Goal: Task Accomplishment & Management: Manage account settings

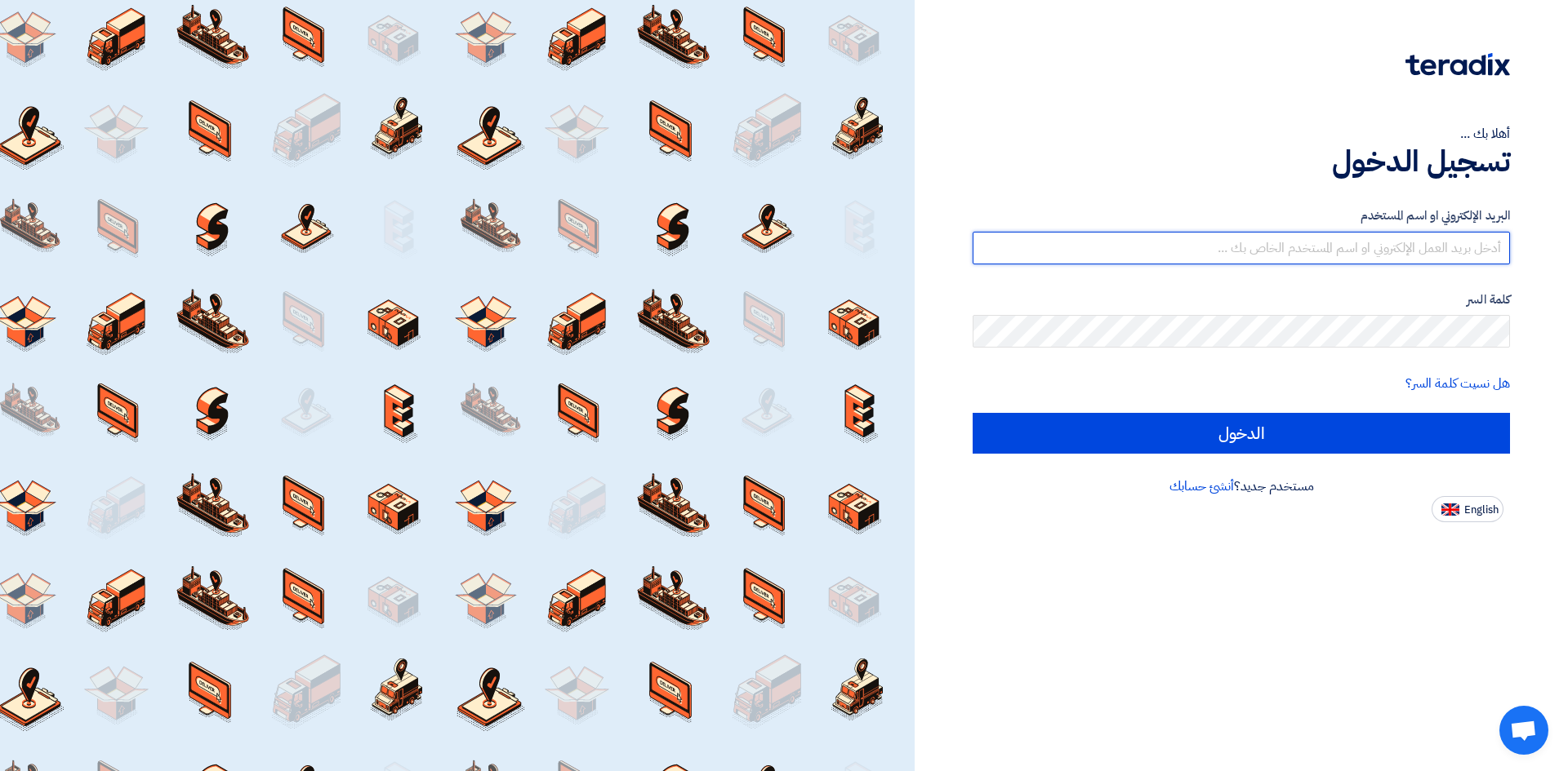
click at [1330, 250] on input "text" at bounding box center [1241, 248] width 537 height 32
type input "[EMAIL_ADDRESS][DOMAIN_NAME]"
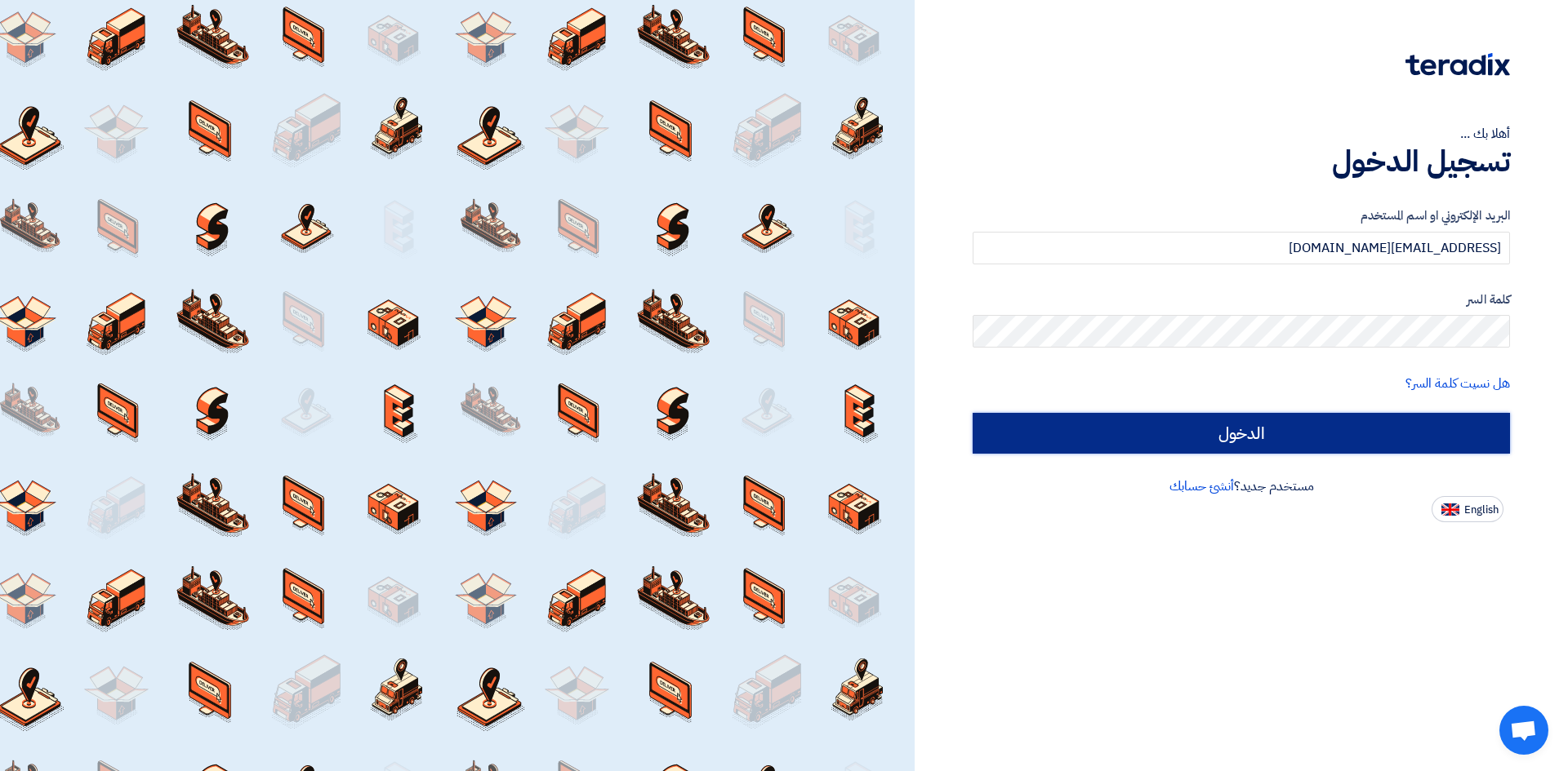
click at [1333, 449] on input "الدخول" at bounding box center [1241, 433] width 537 height 41
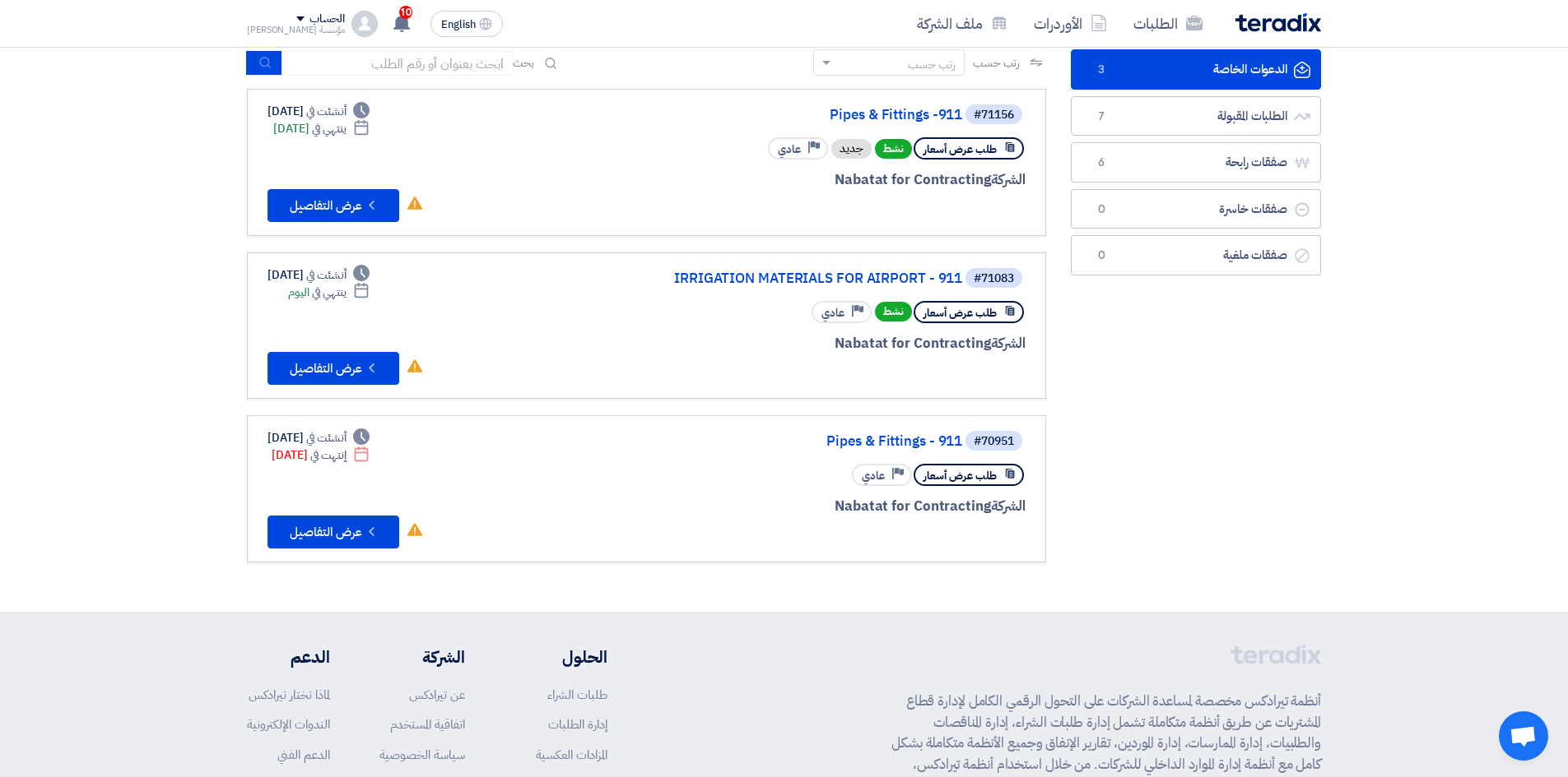
scroll to position [82, 0]
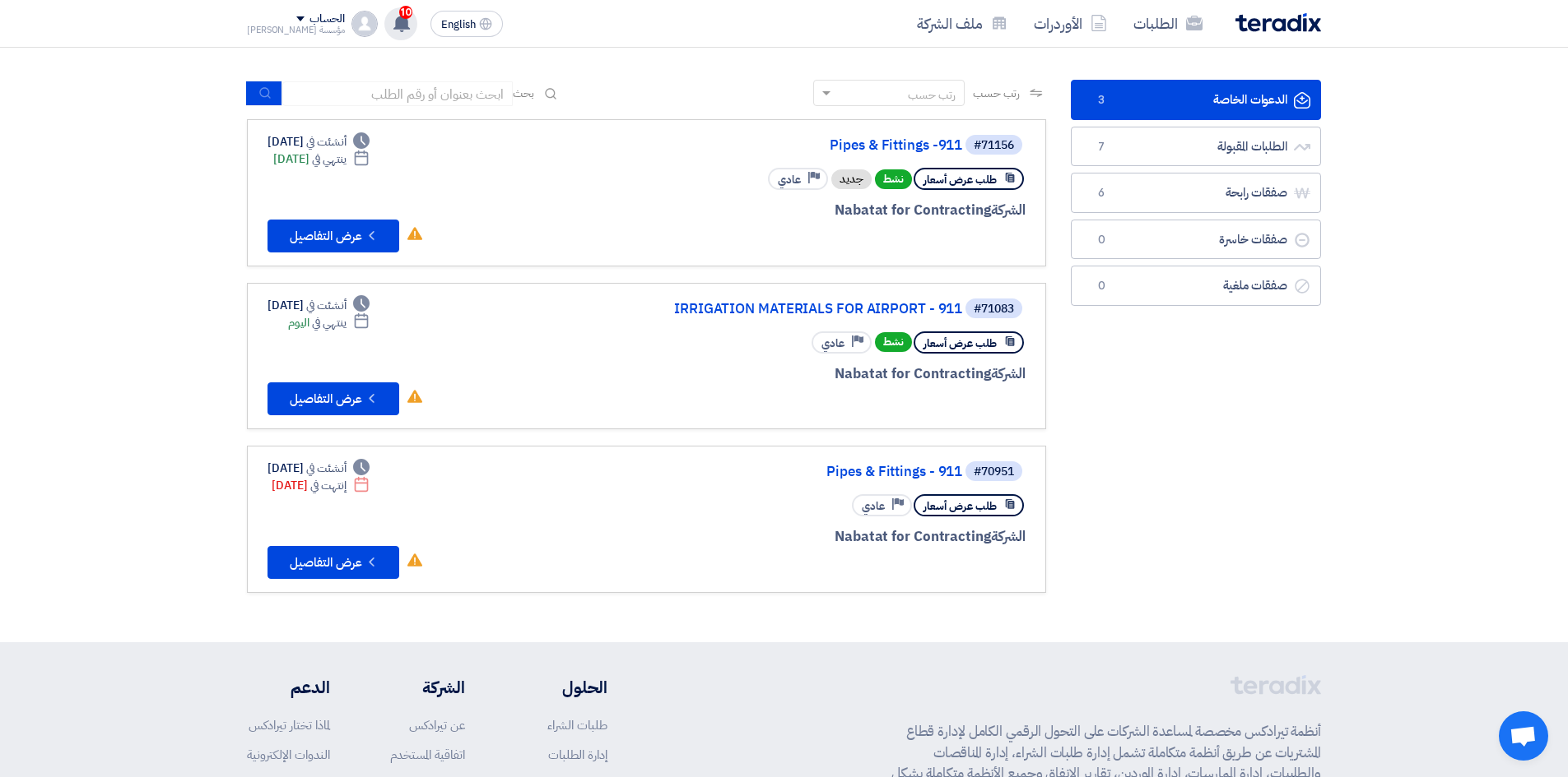
click at [396, 20] on use at bounding box center [401, 23] width 16 height 18
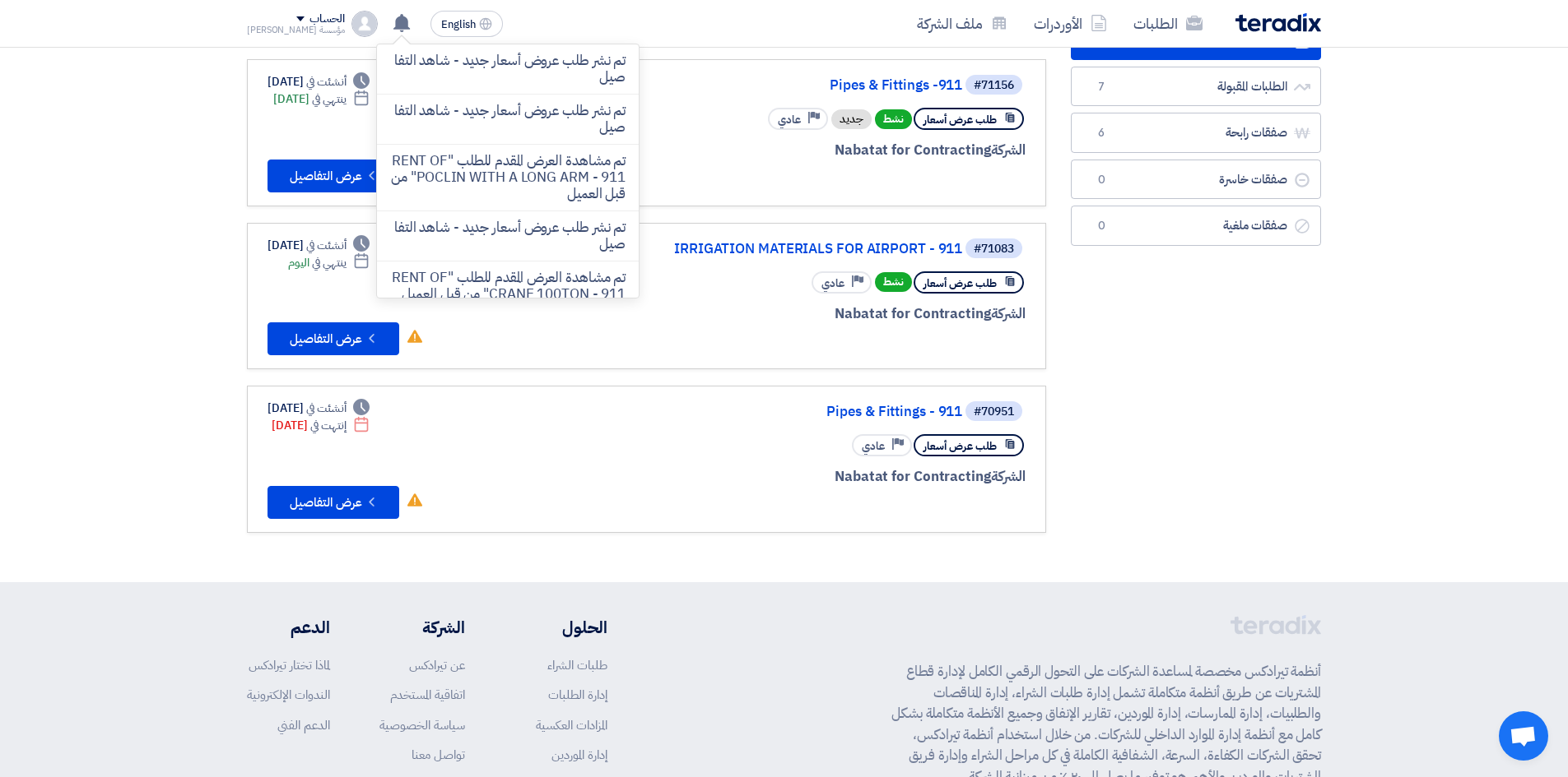
scroll to position [165, 0]
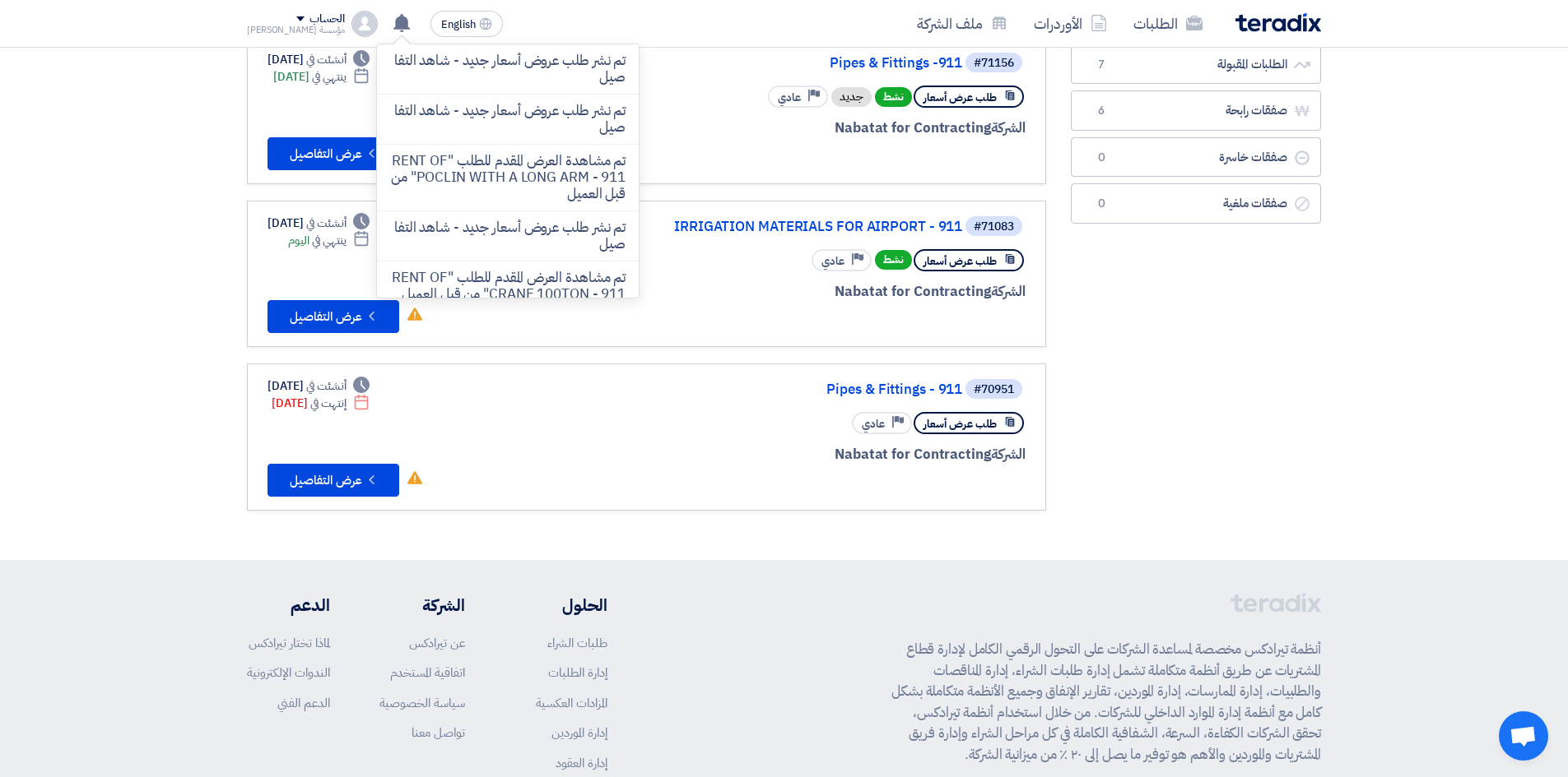
click at [1346, 459] on section "الدعوات الخاصة الدعوات الخاصة 3 الطلبات المقبولة الطلبات المقبولة 7 صفقات رابحة…" at bounding box center [784, 262] width 1568 height 596
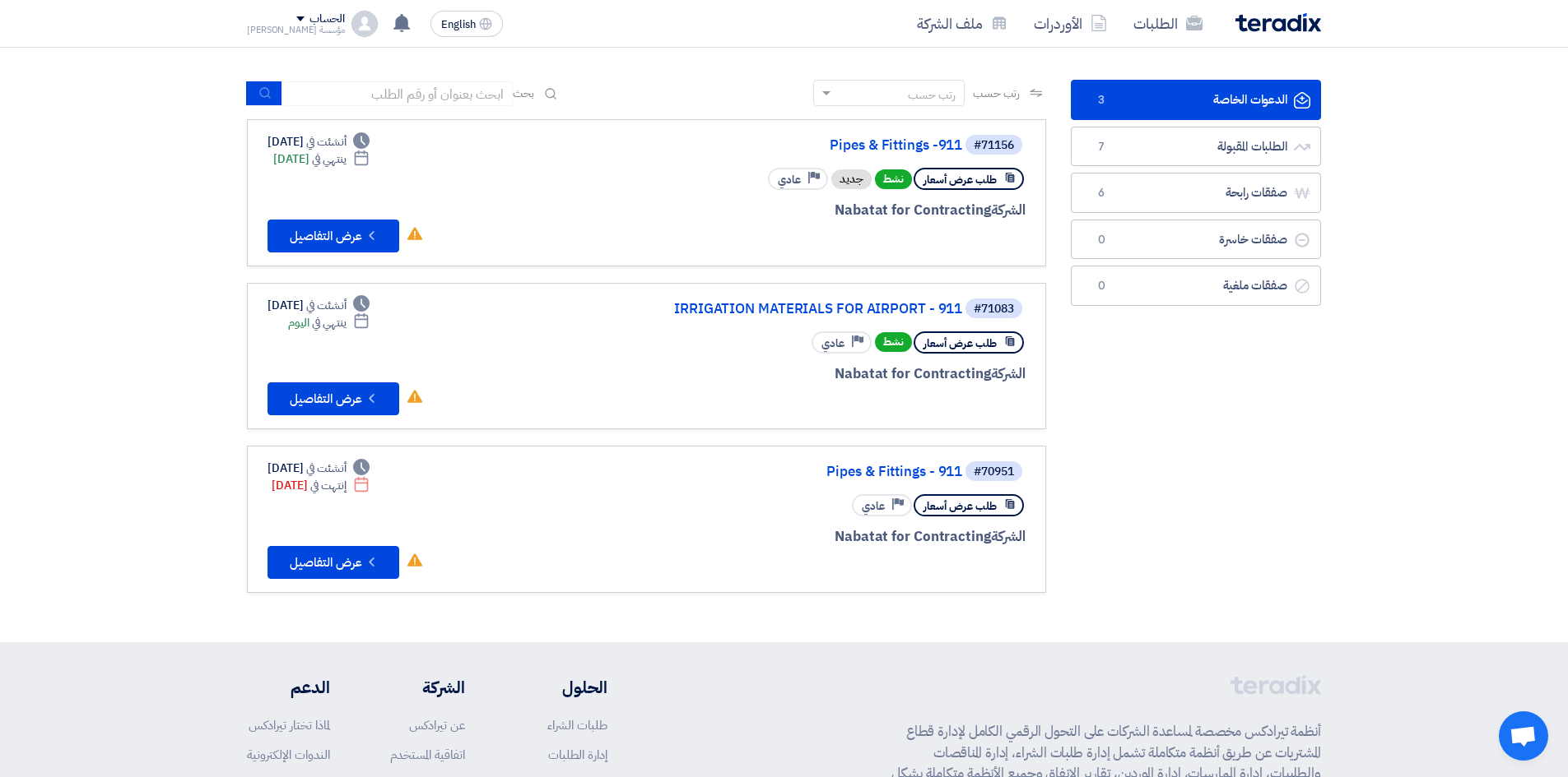
scroll to position [0, 0]
